Goal: Transaction & Acquisition: Purchase product/service

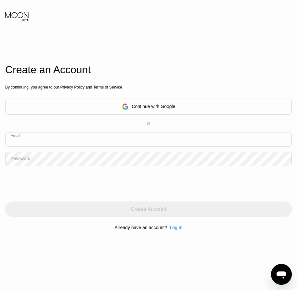
paste input "[EMAIL_ADDRESS][DOMAIN_NAME]"
type input "[EMAIL_ADDRESS][DOMAIN_NAME]"
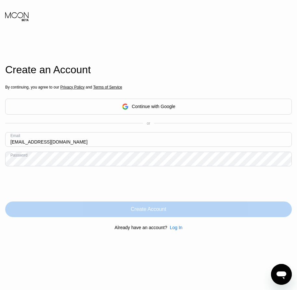
click at [166, 212] on div "Create Account" at bounding box center [148, 209] width 35 height 7
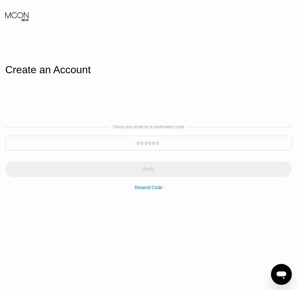
paste input "550525"
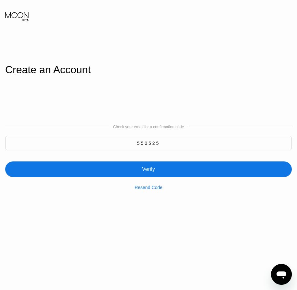
type input "550525"
click at [175, 174] on div "Verify" at bounding box center [148, 169] width 287 height 16
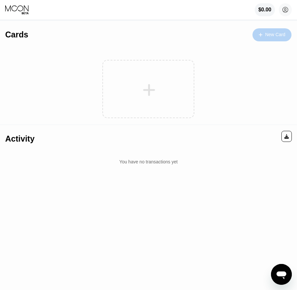
click at [280, 37] on div "New Card" at bounding box center [275, 35] width 20 height 6
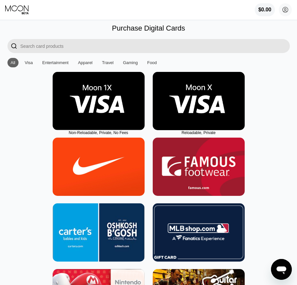
click at [203, 120] on img at bounding box center [199, 101] width 92 height 58
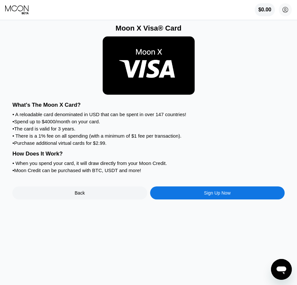
click at [209, 199] on div "Sign Up Now" at bounding box center [217, 192] width 135 height 13
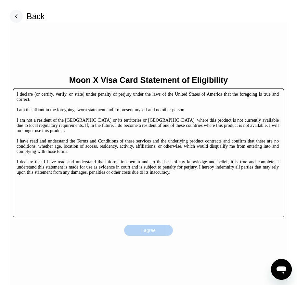
click at [165, 227] on div "I agree" at bounding box center [148, 230] width 49 height 11
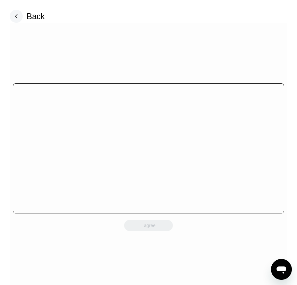
click at [165, 231] on div "I agree" at bounding box center [148, 225] width 49 height 11
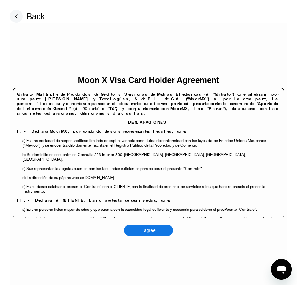
click at [165, 231] on div "I agree" at bounding box center [148, 230] width 49 height 11
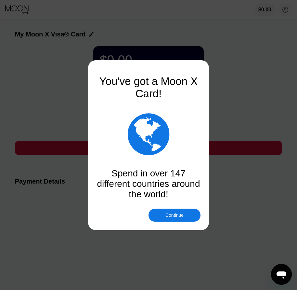
click at [169, 217] on div "Continue" at bounding box center [175, 214] width 18 height 5
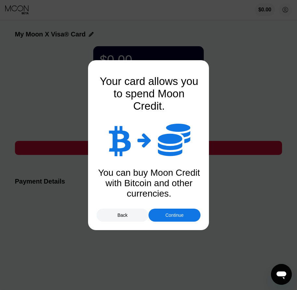
click at [173, 218] on div "Continue" at bounding box center [175, 214] width 52 height 13
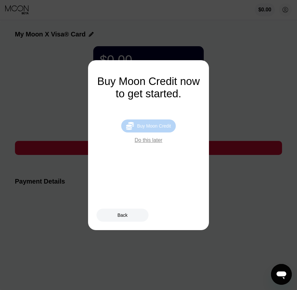
click at [140, 126] on div " Buy Moon Credit" at bounding box center [148, 125] width 55 height 13
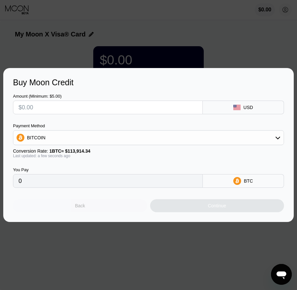
click at [88, 210] on div "Back" at bounding box center [80, 205] width 134 height 13
